Goal: Transaction & Acquisition: Purchase product/service

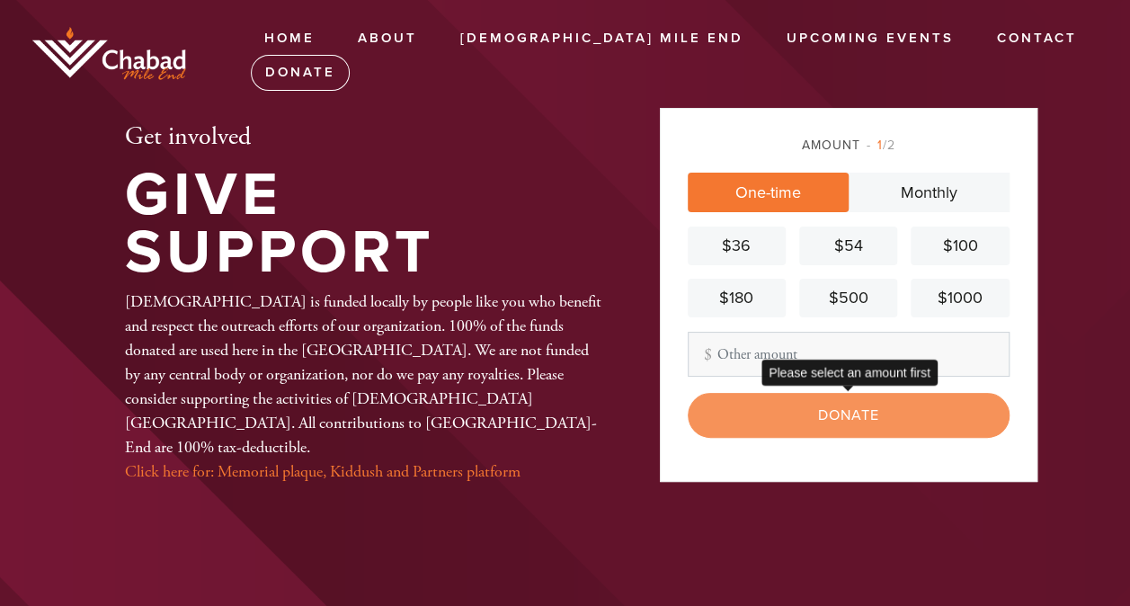
click at [850, 421] on div "Donate" at bounding box center [849, 415] width 322 height 45
click at [914, 417] on div "Donate" at bounding box center [849, 415] width 322 height 45
click at [917, 408] on div "Donate" at bounding box center [849, 415] width 322 height 45
click at [736, 361] on input "Other Amount" at bounding box center [849, 354] width 322 height 45
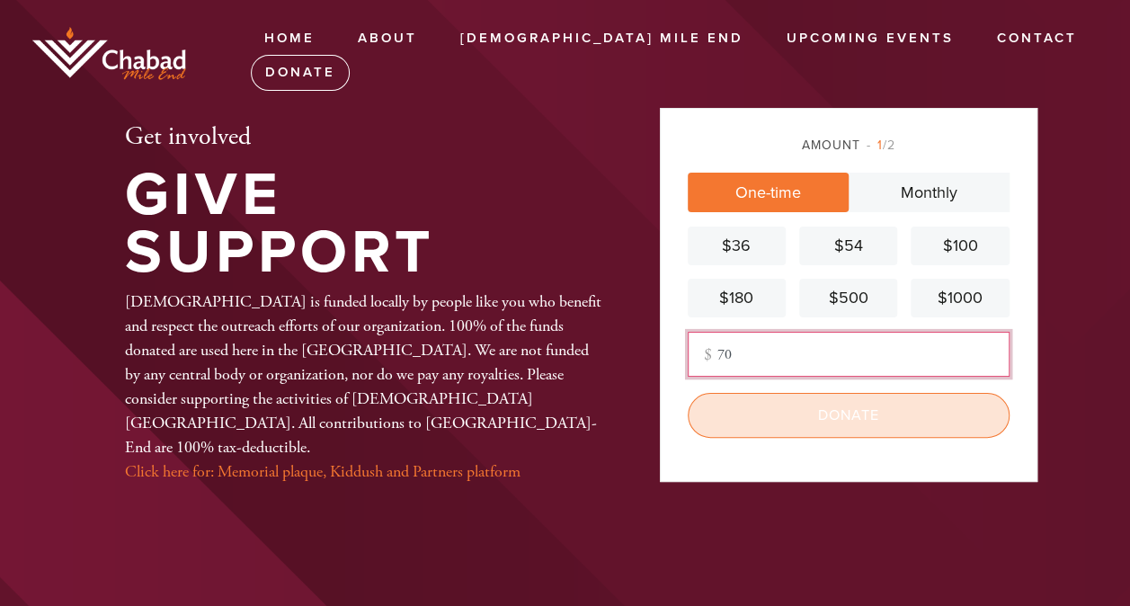
type input "70"
click at [843, 410] on input "Donate" at bounding box center [849, 415] width 322 height 45
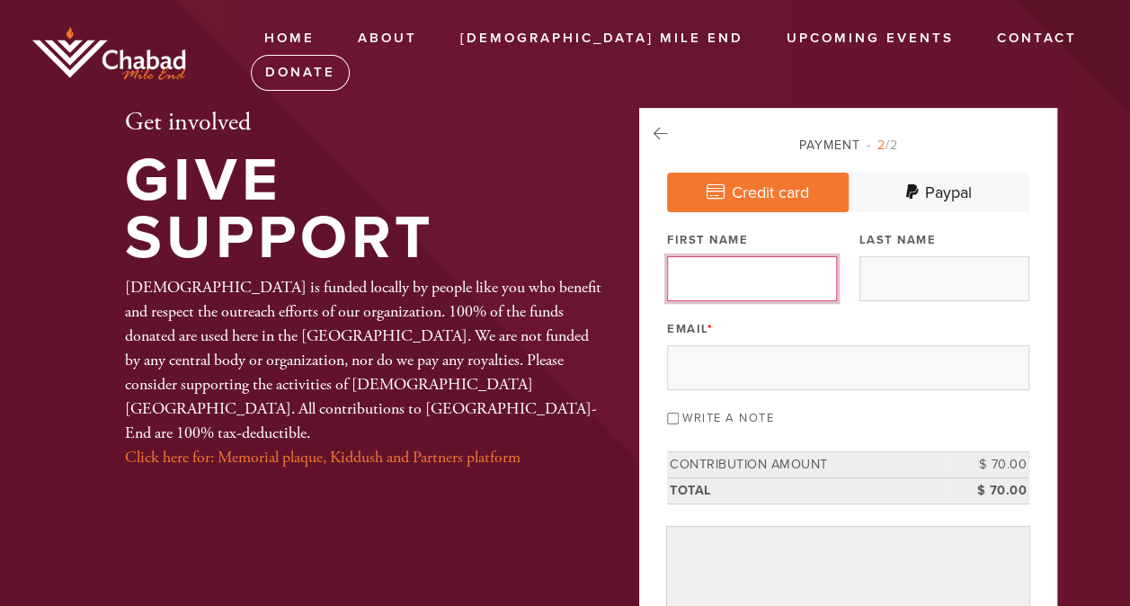
click at [766, 273] on input "First Name" at bounding box center [752, 278] width 170 height 45
type input "Nir"
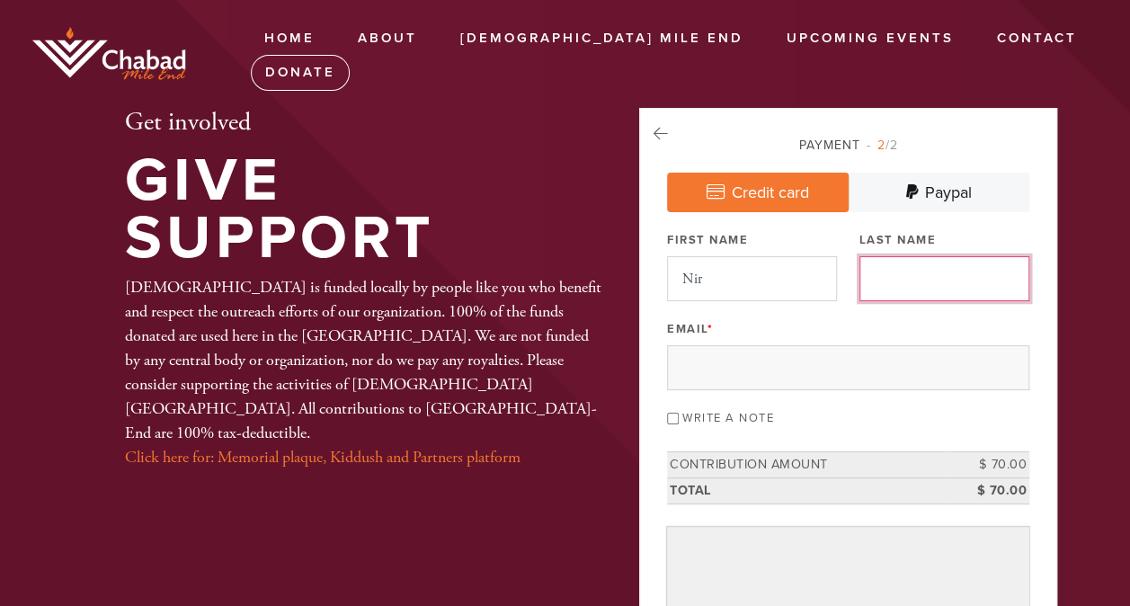
type input "Luquer"
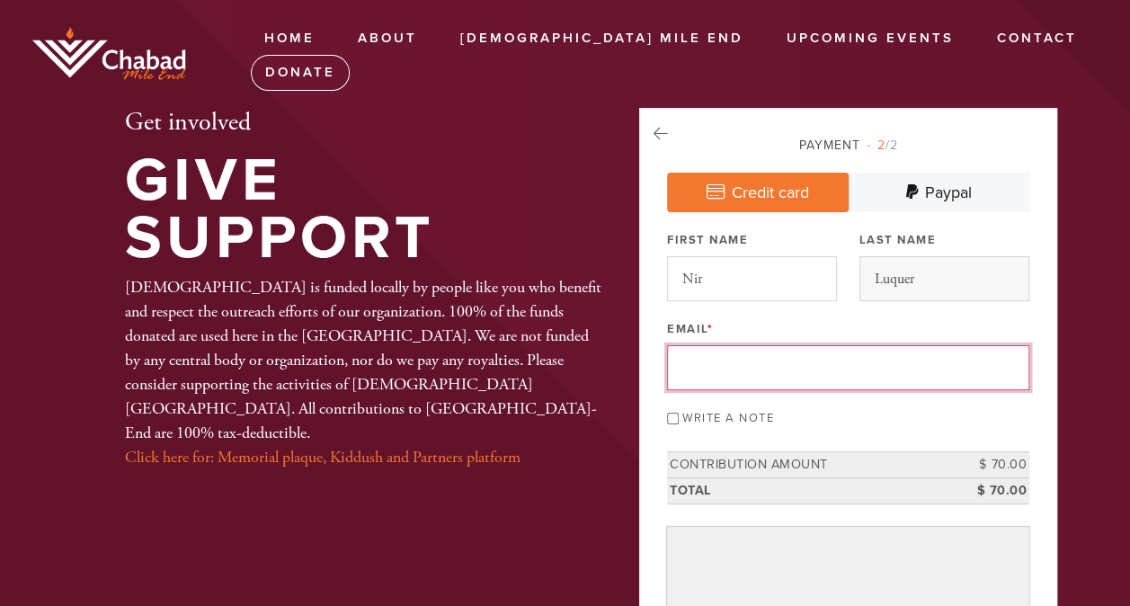
type input "[EMAIL_ADDRESS][DOMAIN_NAME]"
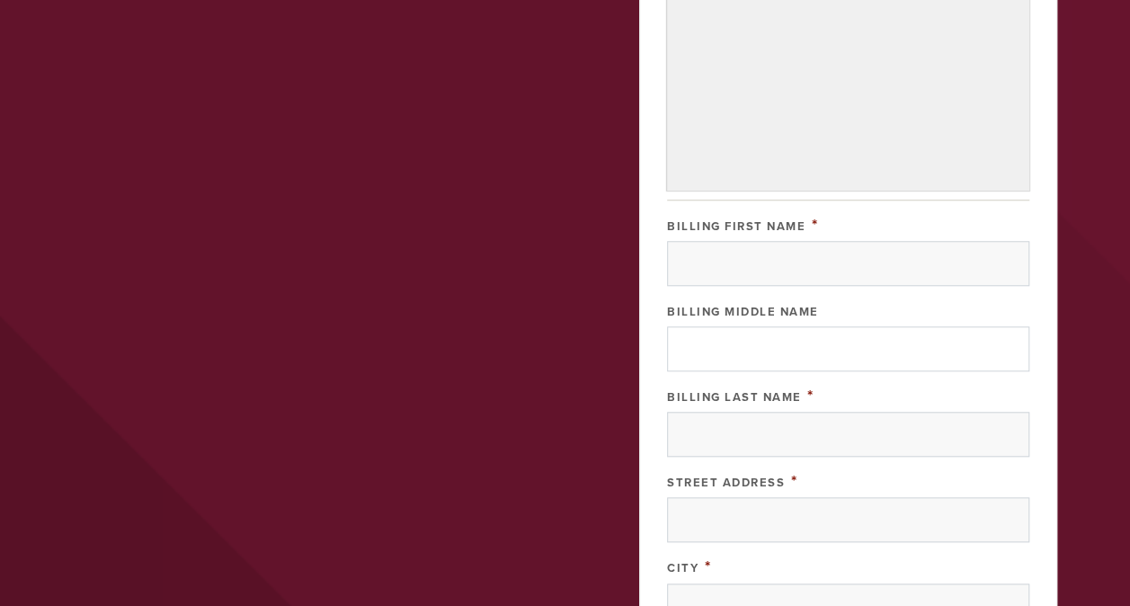
scroll to position [669, 0]
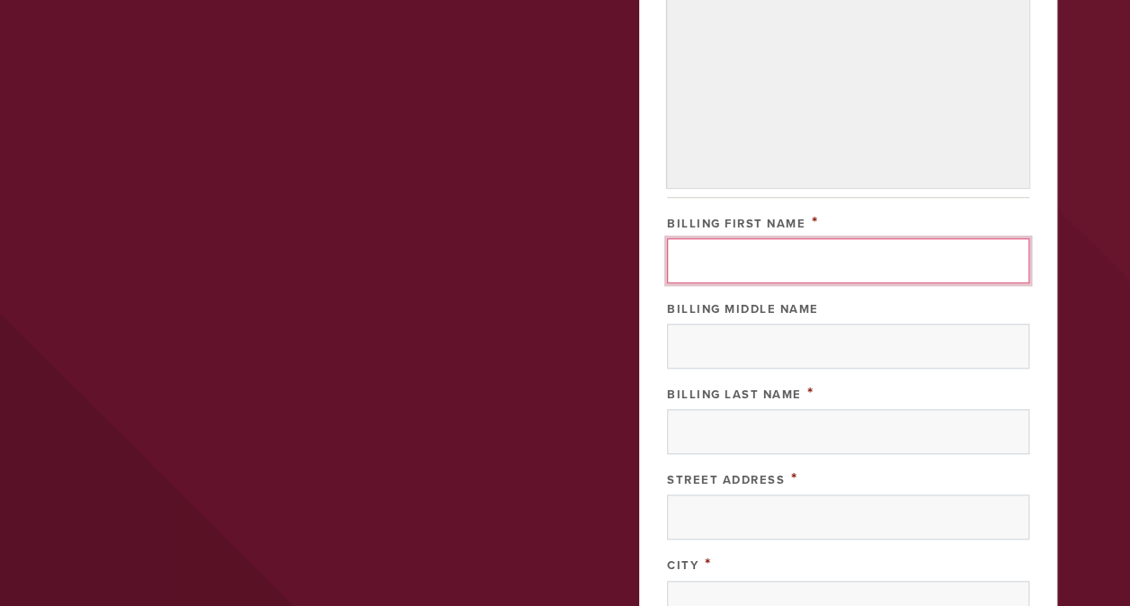
click at [944, 245] on input "Billing First Name" at bounding box center [848, 260] width 362 height 45
type input "Nir"
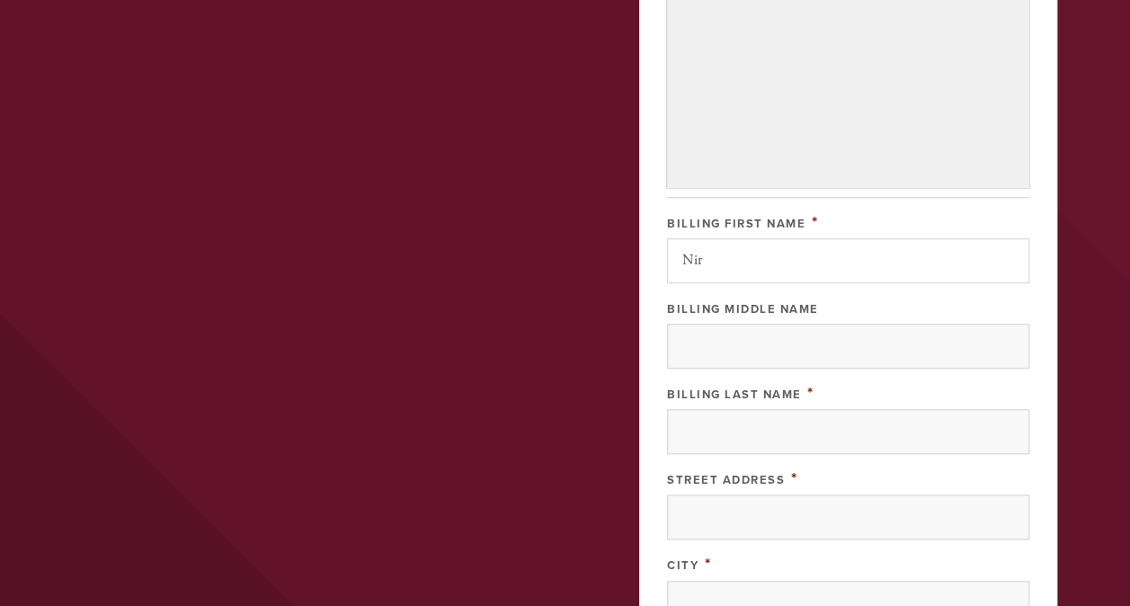
type input "Luquer"
type input "[STREET_ADDRESS][PERSON_NAME]"
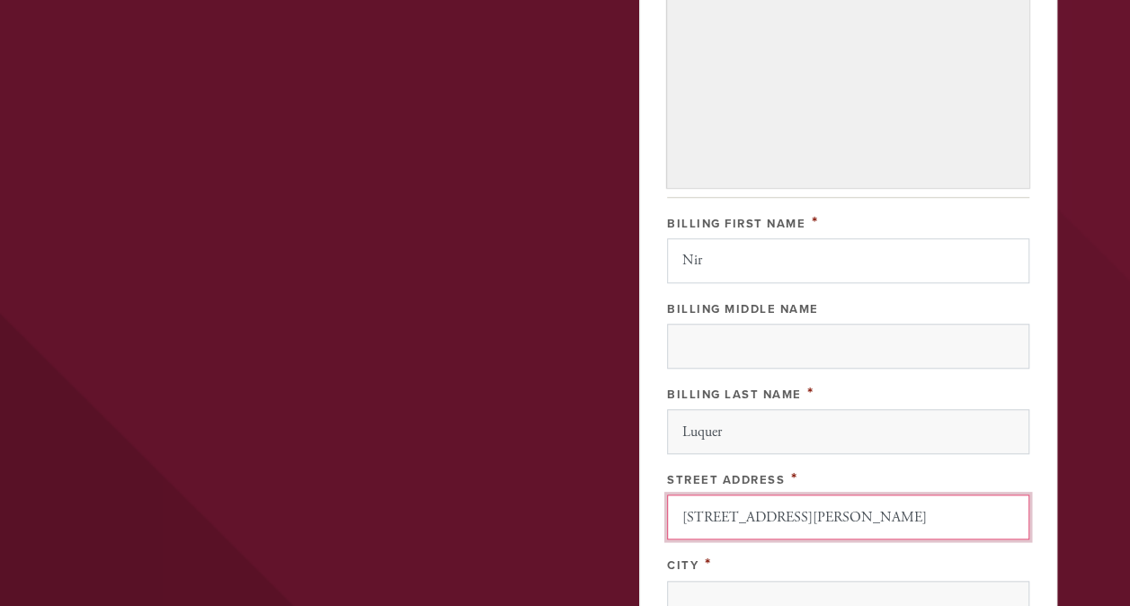
type input "[GEOGRAPHIC_DATA]"
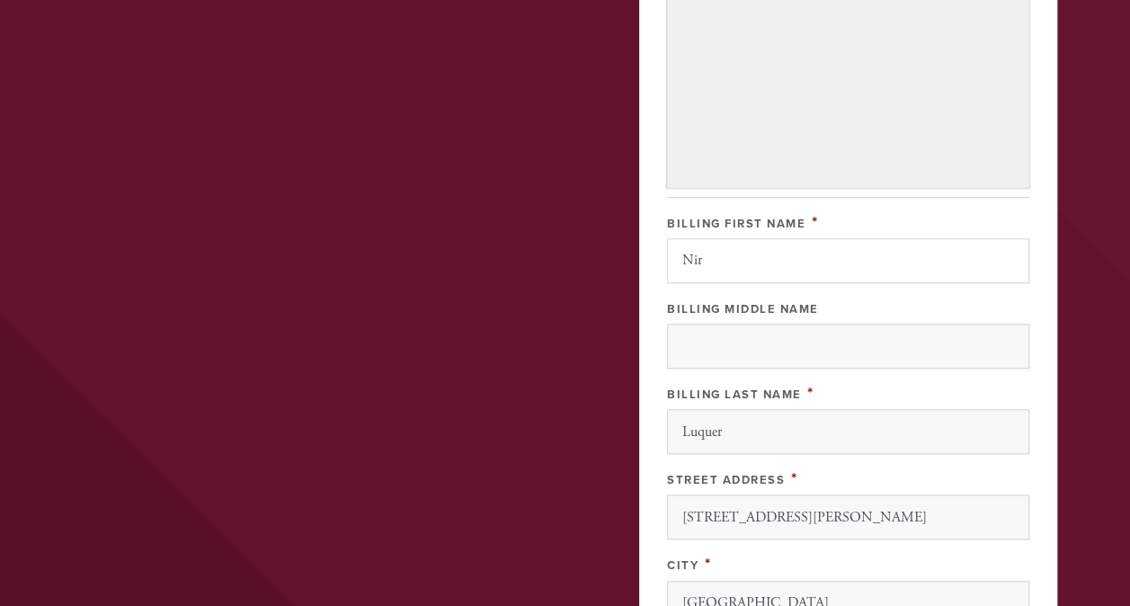
type input "[GEOGRAPHIC_DATA]"
type input "H2L 1E3"
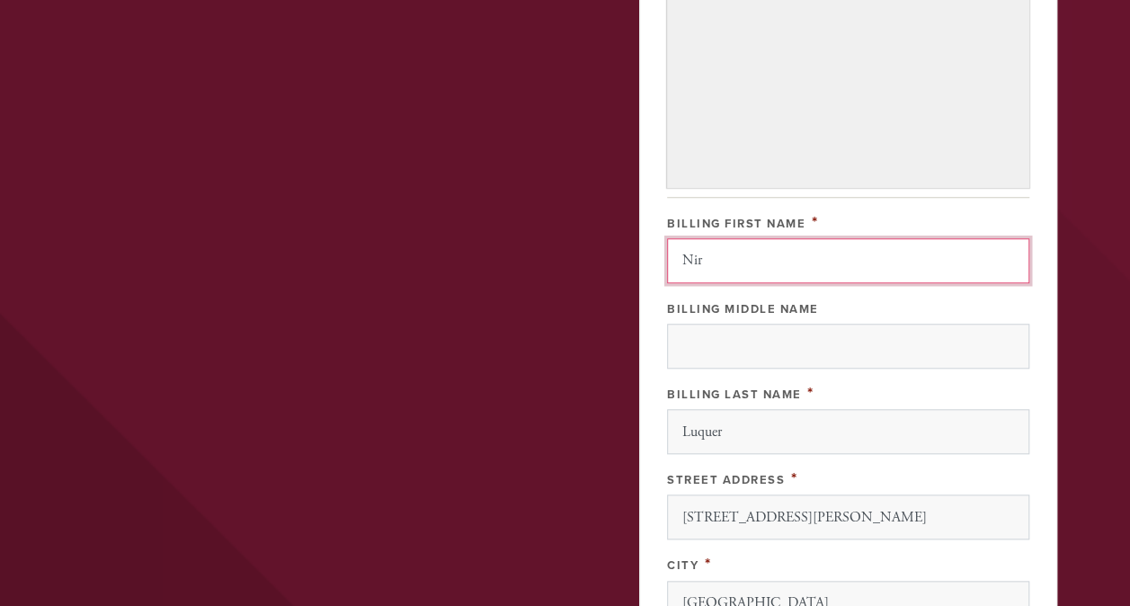
scroll to position [1003, 0]
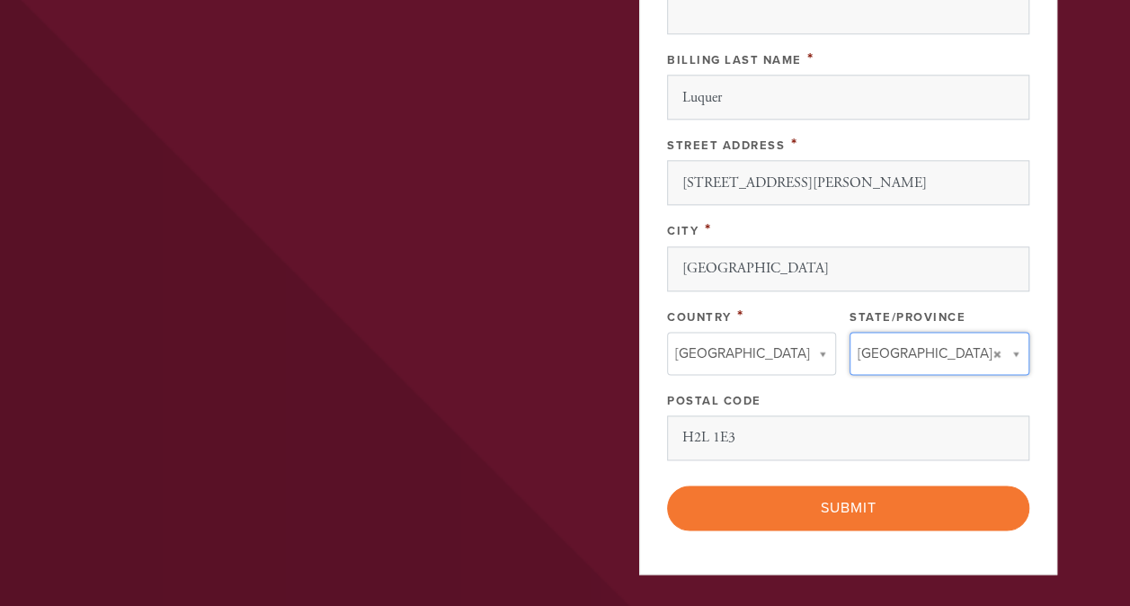
type input "[GEOGRAPHIC_DATA]"
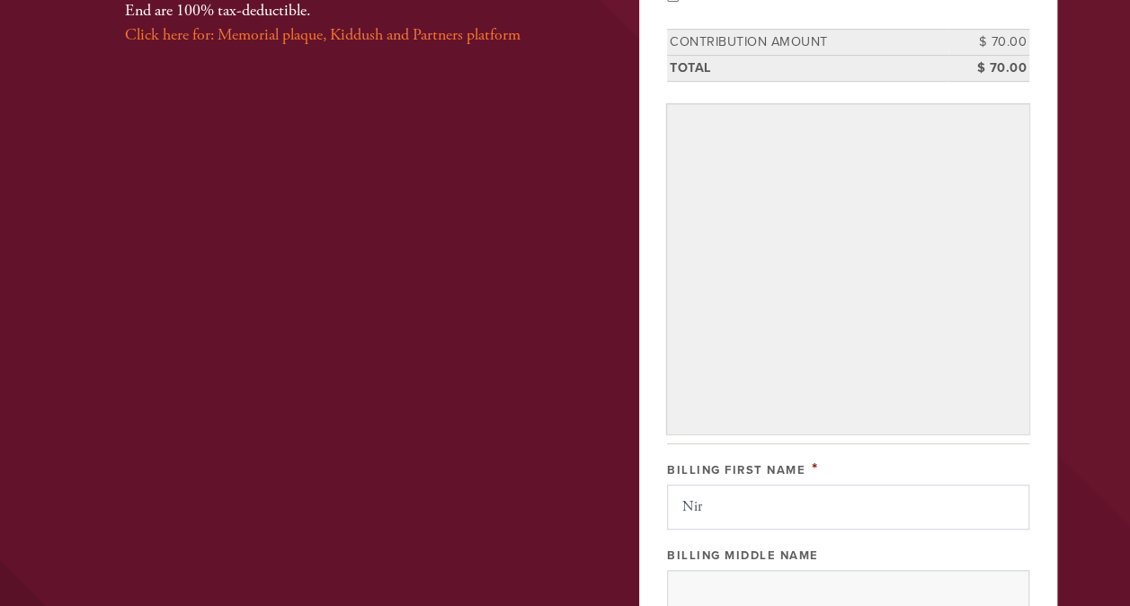
scroll to position [418, 0]
